Goal: Information Seeking & Learning: Learn about a topic

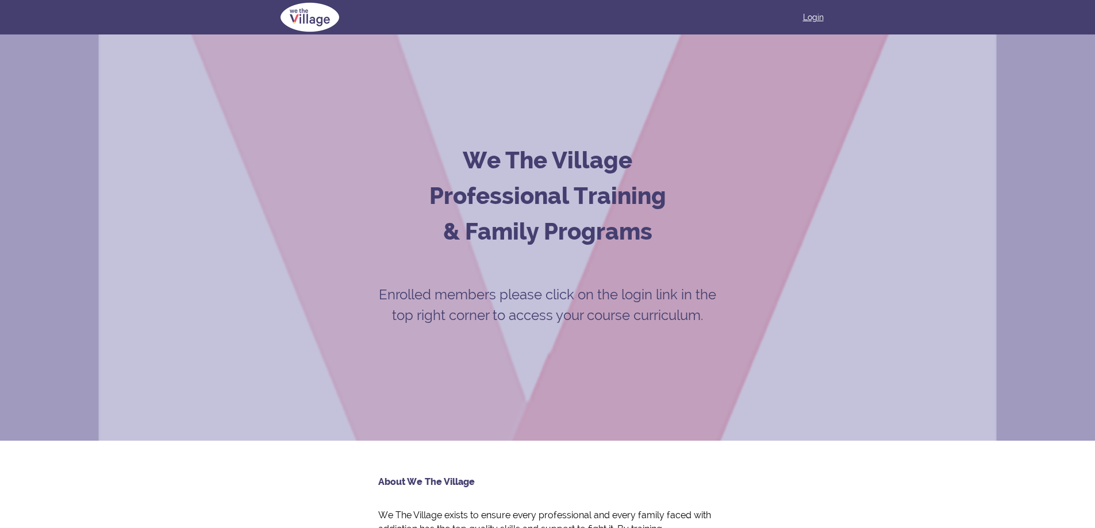
click at [814, 11] on link "Login" at bounding box center [813, 16] width 21 height 11
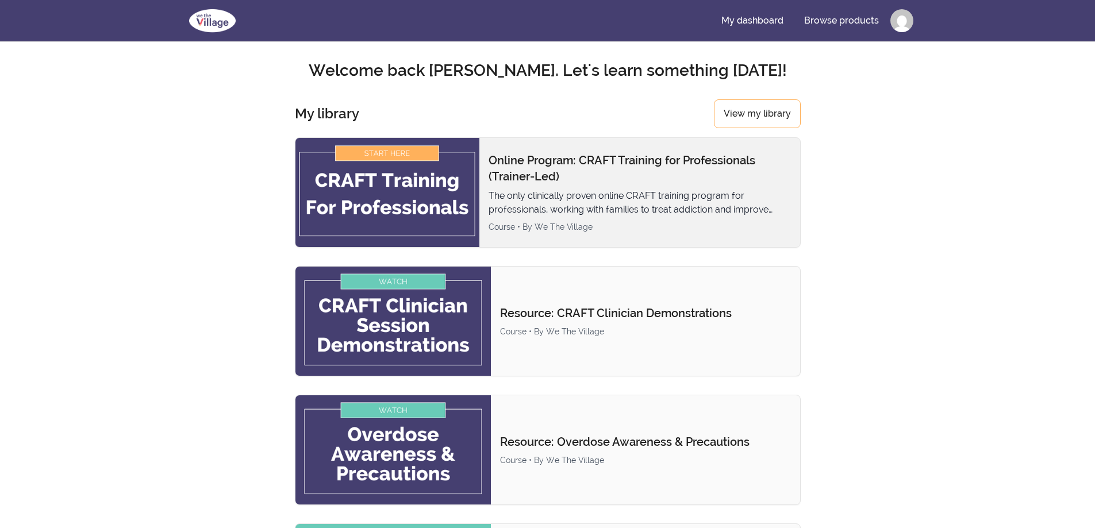
click at [415, 198] on img at bounding box center [388, 192] width 184 height 109
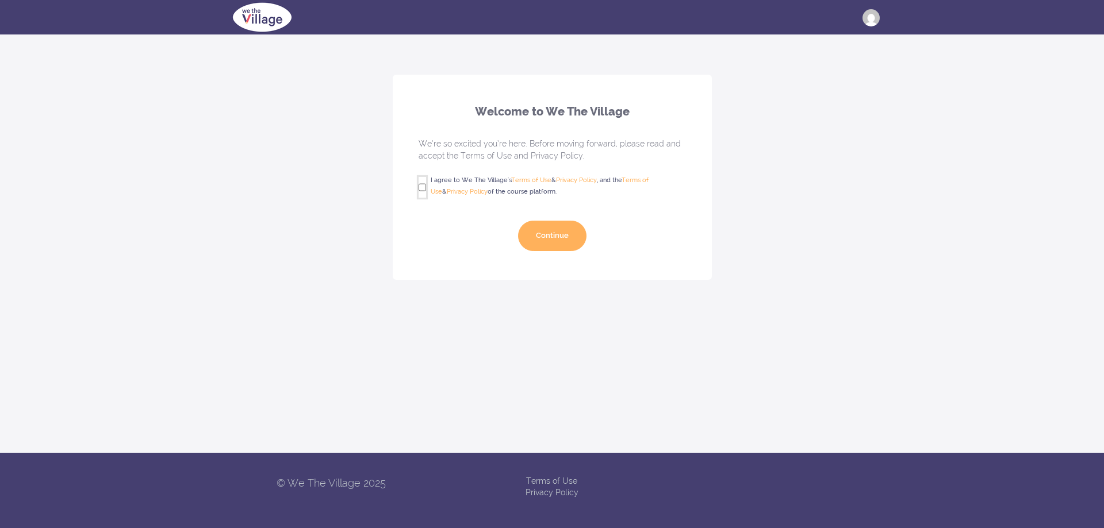
click at [421, 190] on input "I agree to We The Village's Terms of Use & Privacy Policy , and the Terms of Us…" at bounding box center [422, 187] width 7 height 21
checkbox input "true"
click at [538, 235] on button "Continue" at bounding box center [552, 236] width 68 height 30
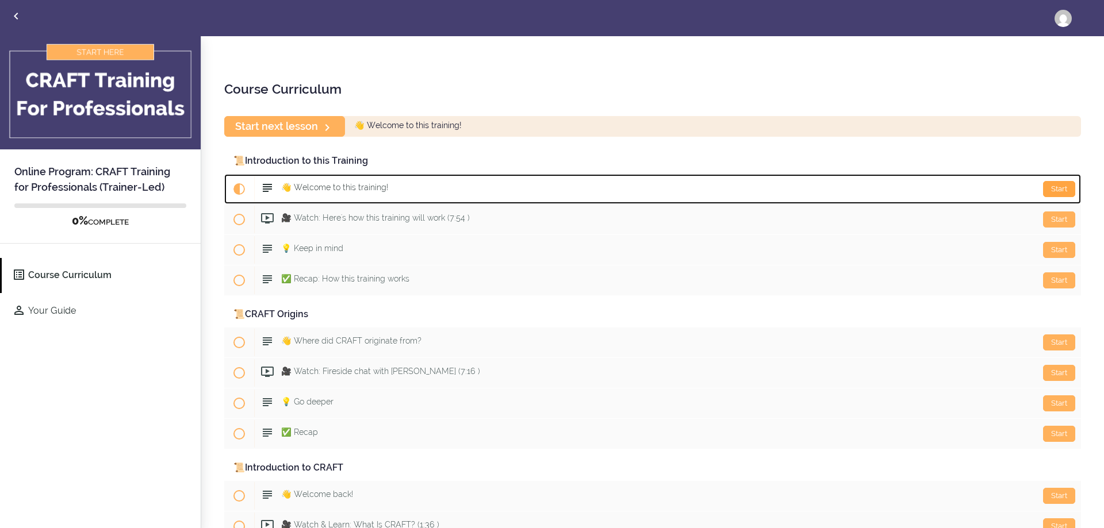
click at [1049, 189] on div "Start" at bounding box center [1059, 189] width 32 height 16
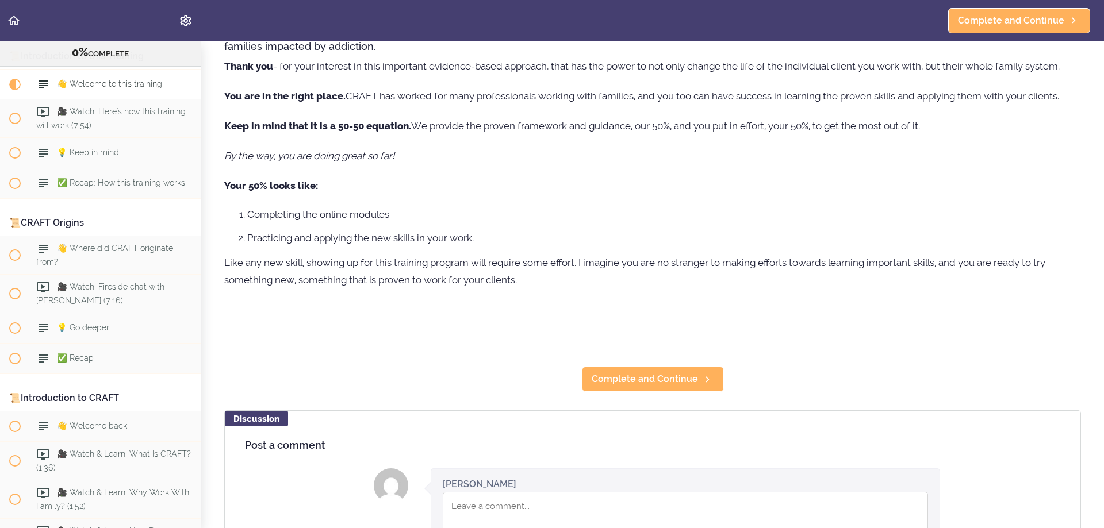
scroll to position [115, 0]
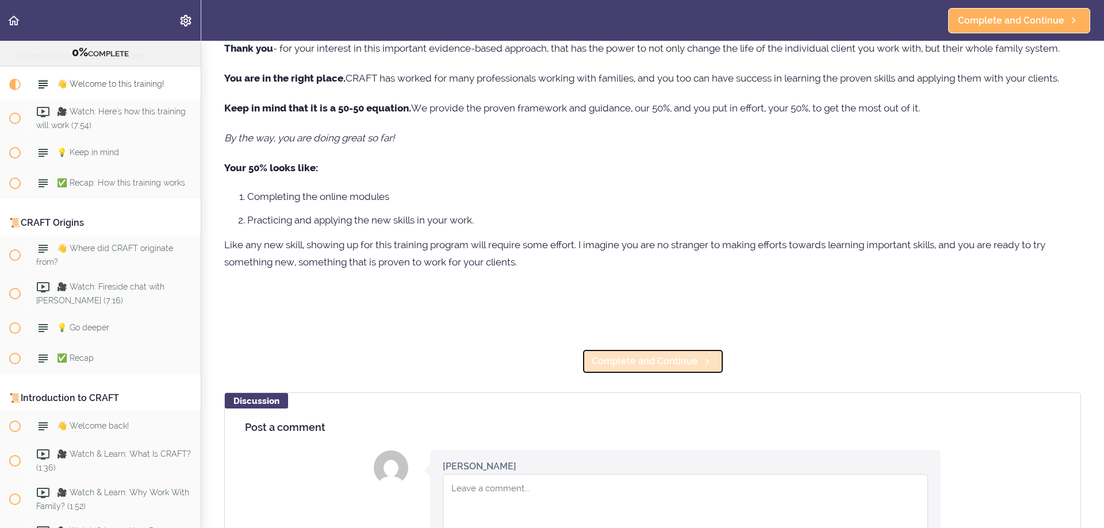
click at [669, 364] on span "Complete and Continue" at bounding box center [645, 362] width 106 height 14
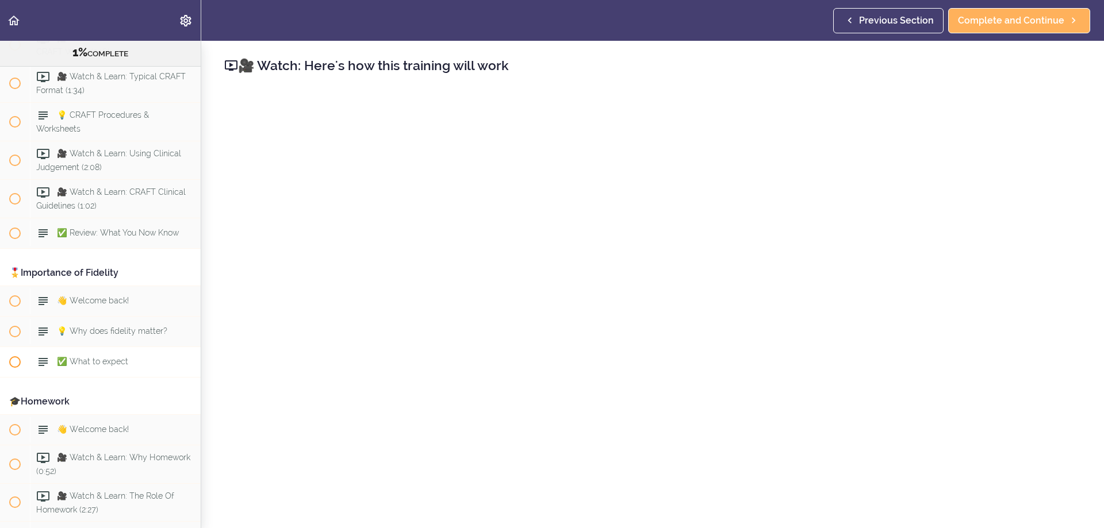
scroll to position [575, 0]
